Goal: Task Accomplishment & Management: Manage account settings

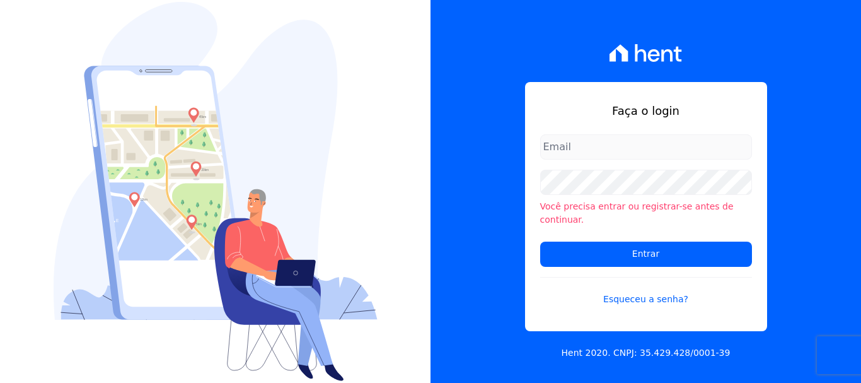
type input "[EMAIL_ADDRESS][DOMAIN_NAME]"
click at [668, 149] on input "[EMAIL_ADDRESS][DOMAIN_NAME]" at bounding box center [646, 146] width 212 height 25
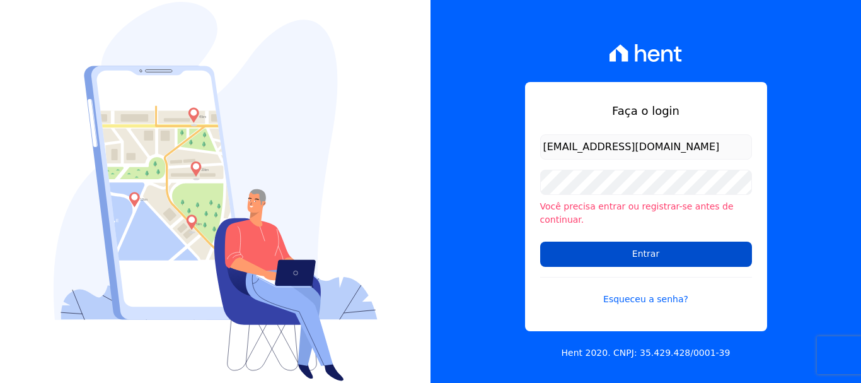
click at [648, 259] on input "Entrar" at bounding box center [646, 254] width 212 height 25
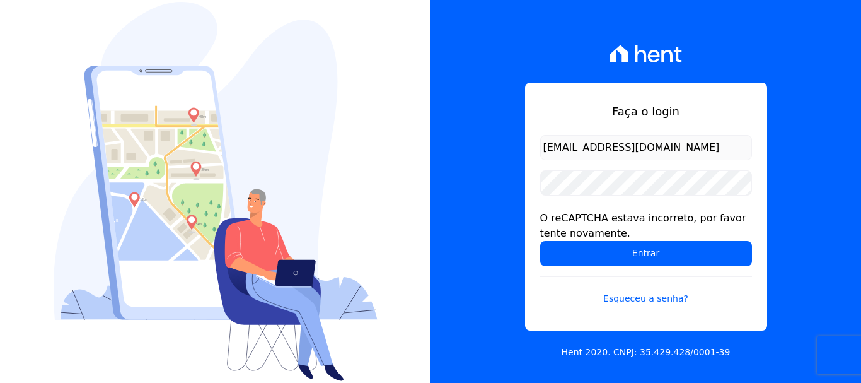
click at [624, 145] on input "[EMAIL_ADDRESS][DOMAIN_NAME]" at bounding box center [646, 147] width 212 height 25
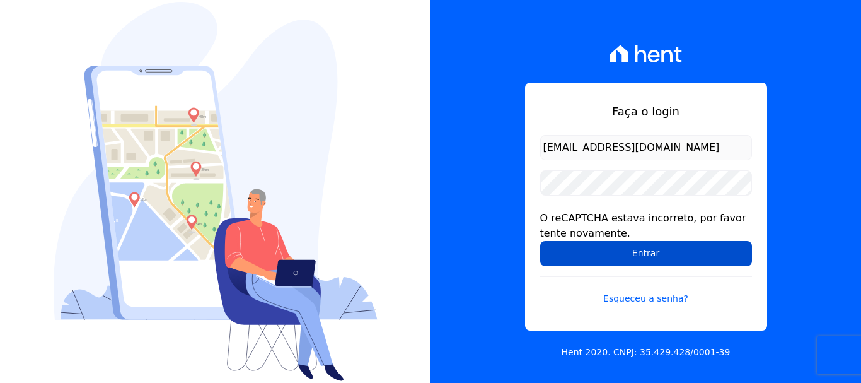
click at [627, 256] on input "Entrar" at bounding box center [646, 253] width 212 height 25
